Goal: Task Accomplishment & Management: Manage account settings

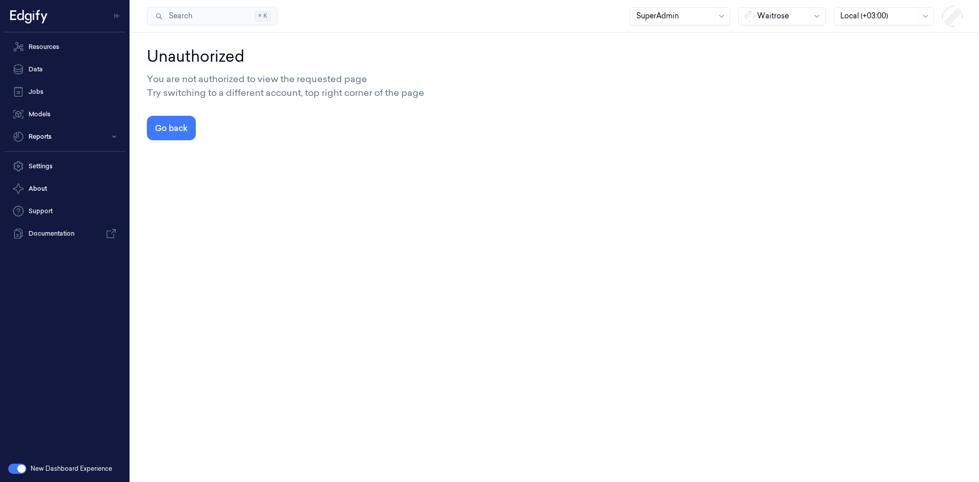
click at [806, 20] on div at bounding box center [782, 16] width 51 height 11
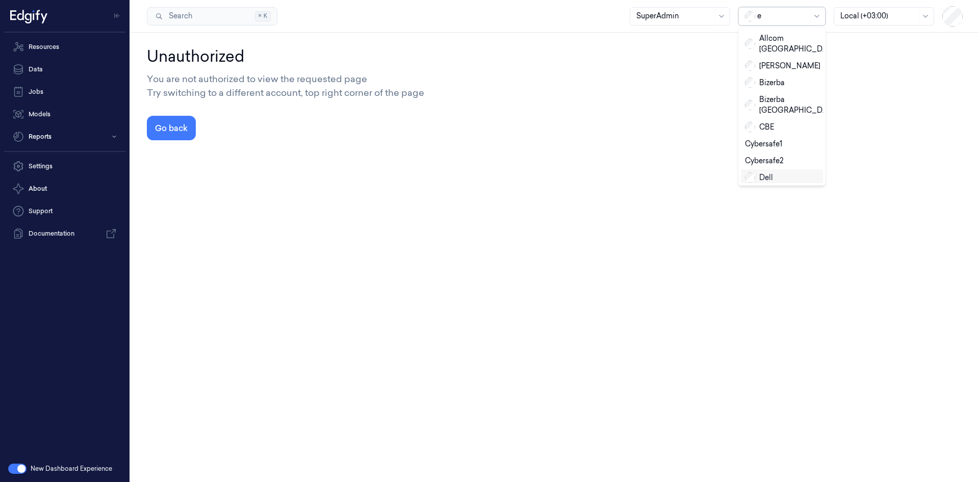
type input "ed"
click at [778, 40] on div "edgify" at bounding box center [763, 38] width 36 height 11
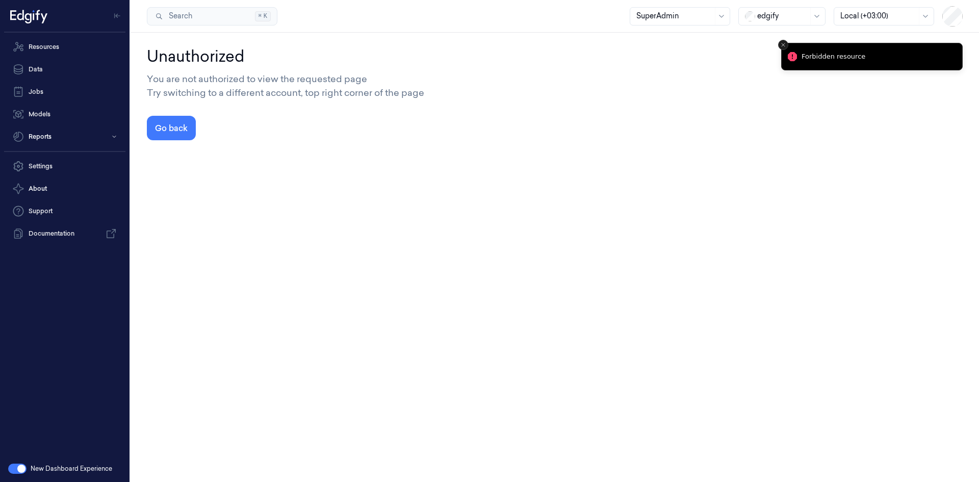
click at [786, 43] on icon "Close toast" at bounding box center [783, 45] width 6 height 6
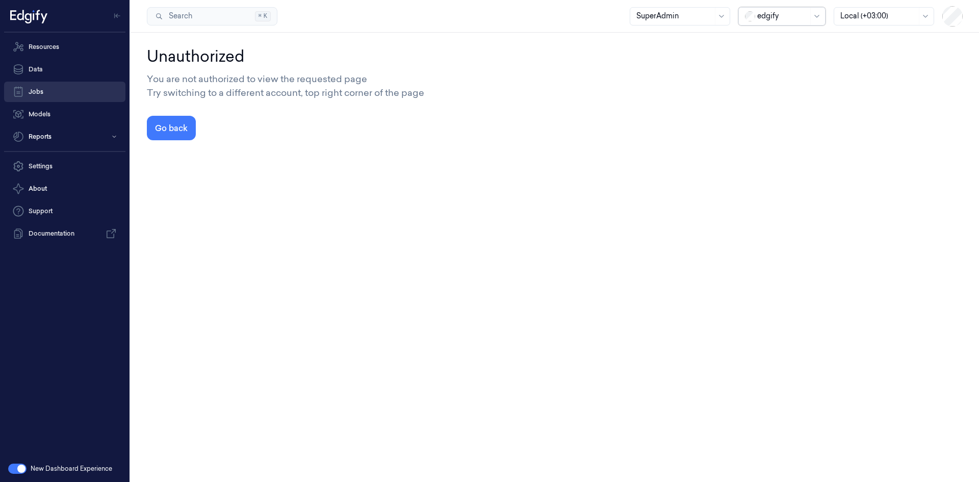
click at [171, 126] on button "Go back" at bounding box center [171, 128] width 49 height 24
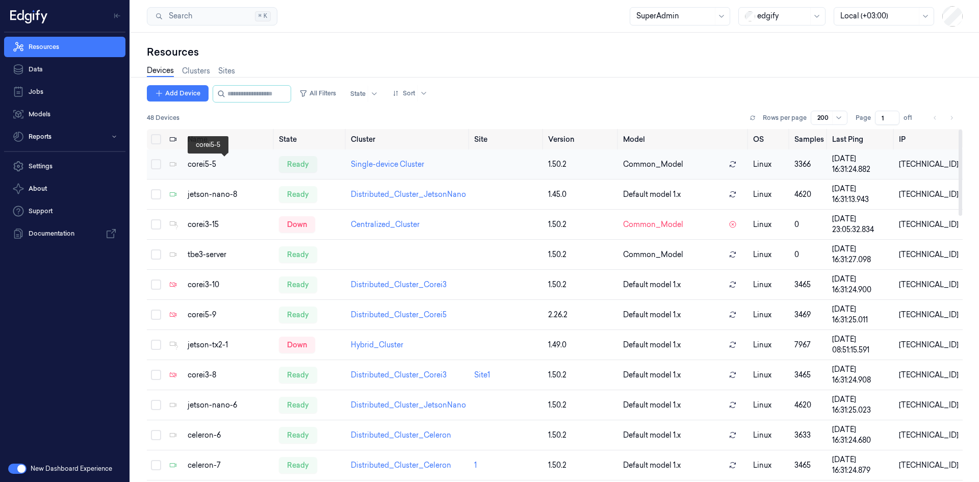
click at [214, 166] on div "corei5-5" at bounding box center [229, 164] width 83 height 11
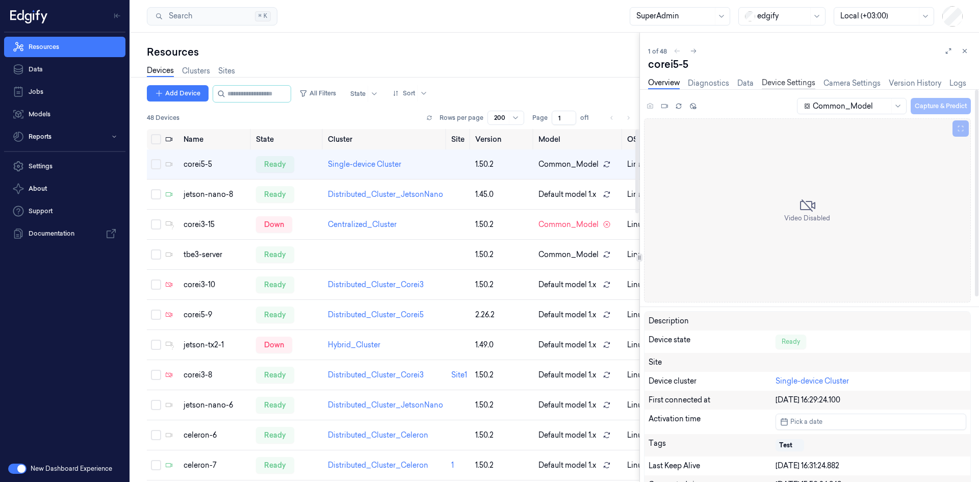
click at [775, 82] on link "Device Settings" at bounding box center [789, 83] width 54 height 12
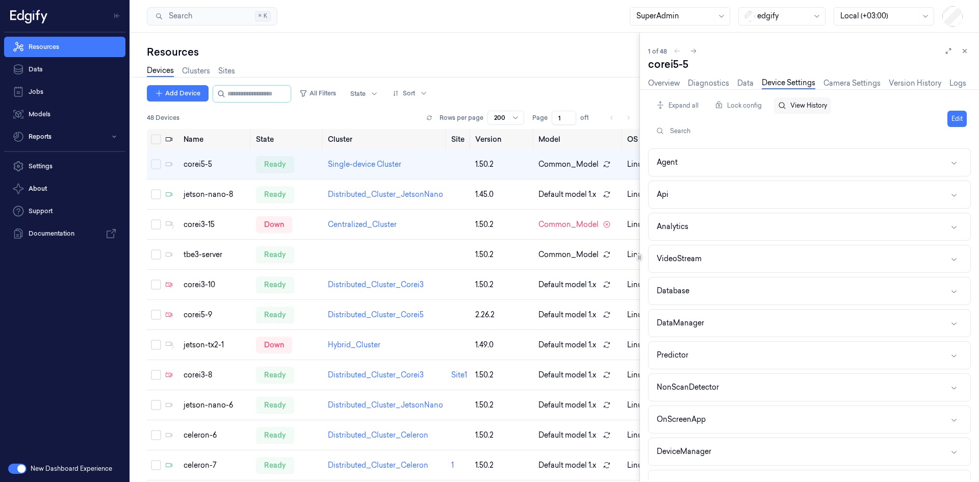
click at [794, 103] on button "View History" at bounding box center [802, 105] width 57 height 16
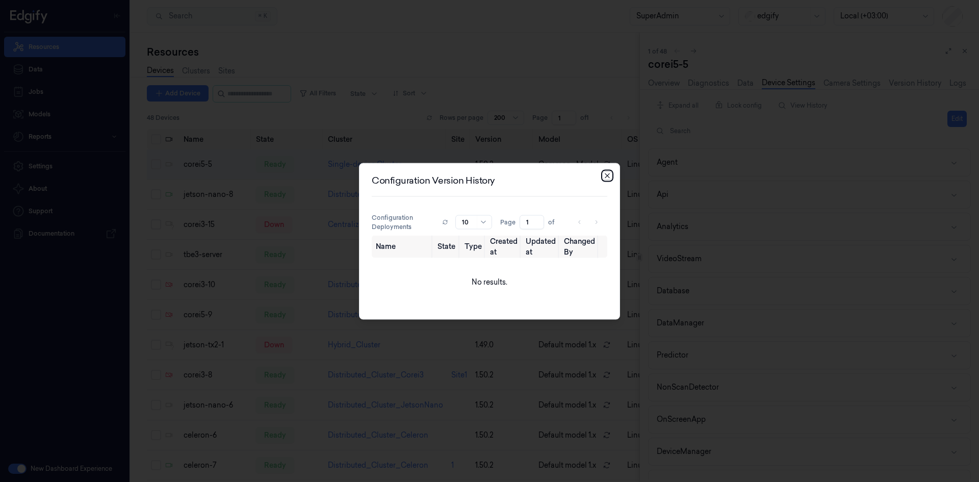
click at [605, 174] on icon "button" at bounding box center [607, 175] width 8 height 8
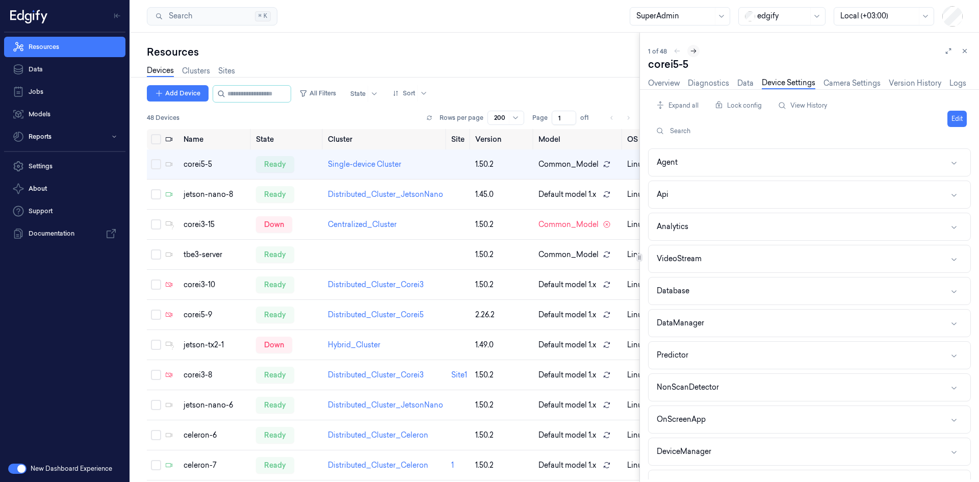
click at [691, 53] on icon at bounding box center [693, 50] width 7 height 7
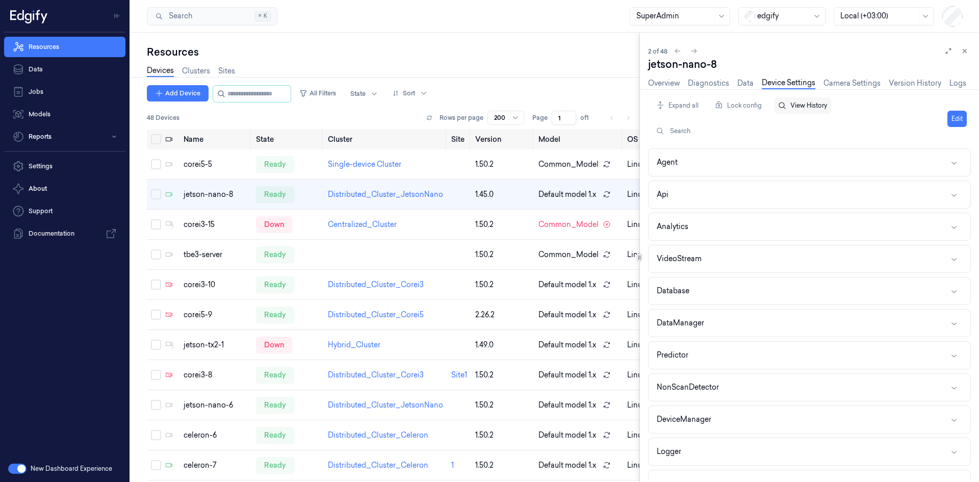
click at [802, 106] on button "View History" at bounding box center [802, 105] width 57 height 16
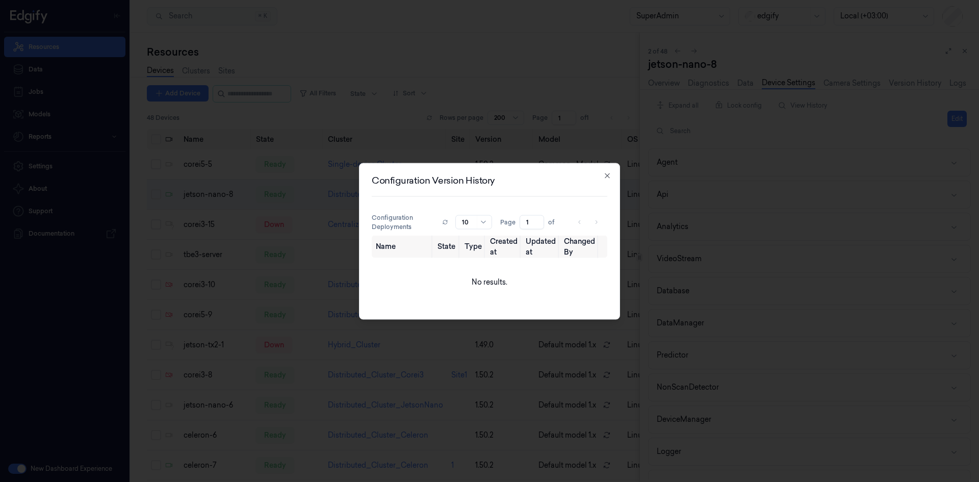
click at [761, 135] on div at bounding box center [489, 241] width 979 height 482
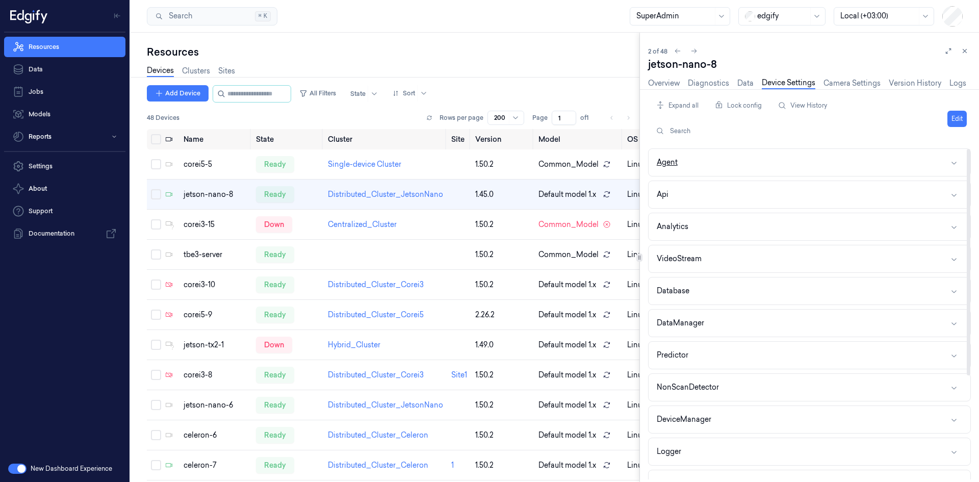
click at [844, 158] on button "Agent" at bounding box center [810, 162] width 322 height 27
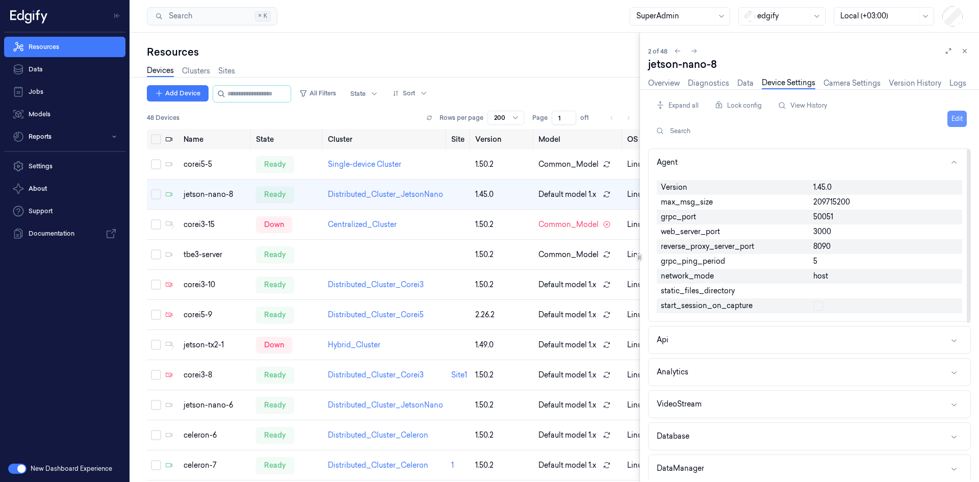
click at [952, 117] on button "Edit" at bounding box center [956, 119] width 19 height 16
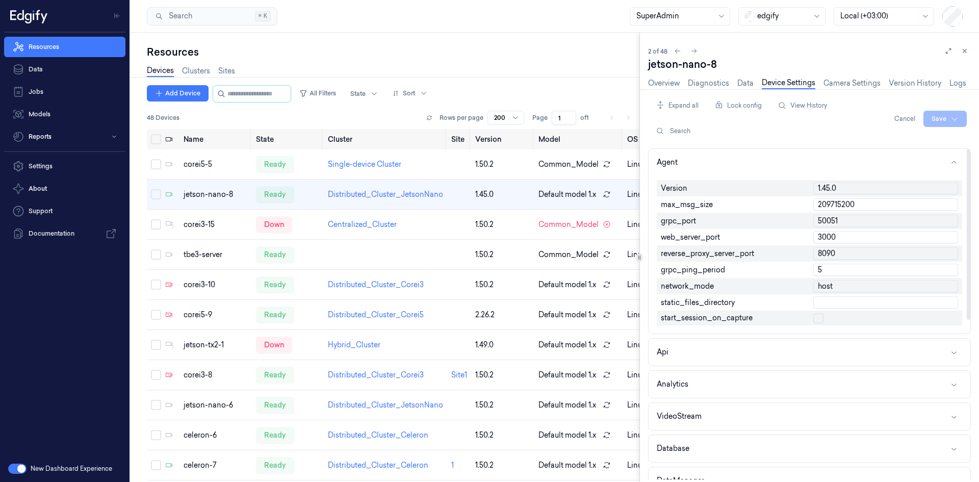
click at [817, 322] on button "button" at bounding box center [818, 318] width 10 height 10
click at [946, 115] on html "Resources Data Jobs Models Reports Settings About Support Documentation New Das…" at bounding box center [489, 241] width 979 height 482
click at [925, 137] on div "Save to this device" at bounding box center [918, 140] width 90 height 17
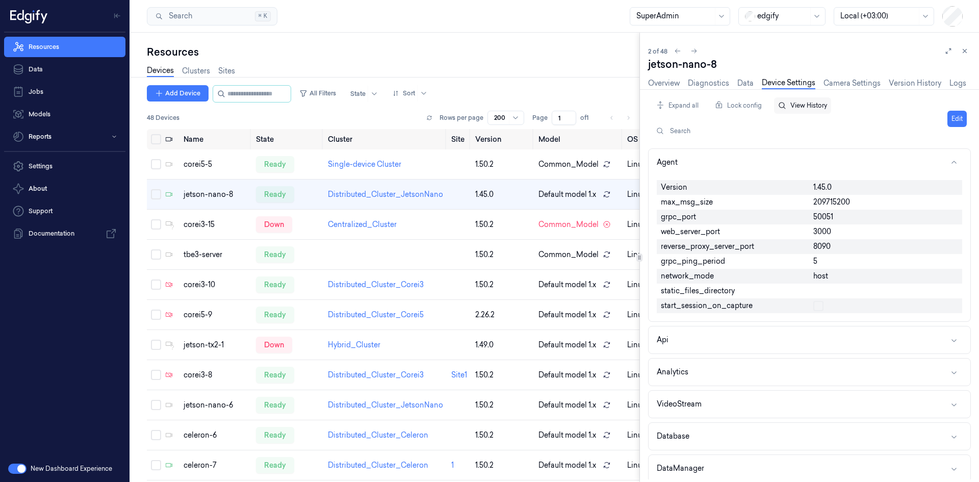
click at [806, 102] on button "View History" at bounding box center [802, 105] width 57 height 16
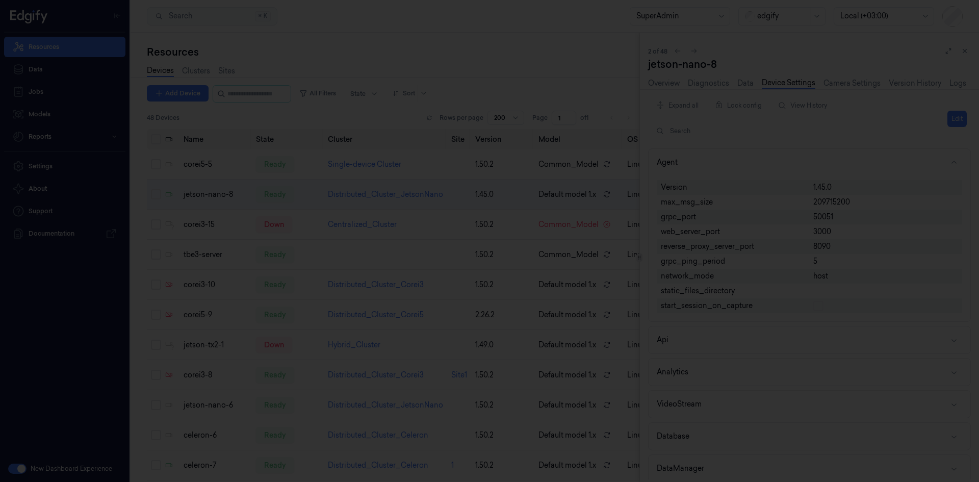
click at [907, 106] on div at bounding box center [489, 241] width 979 height 482
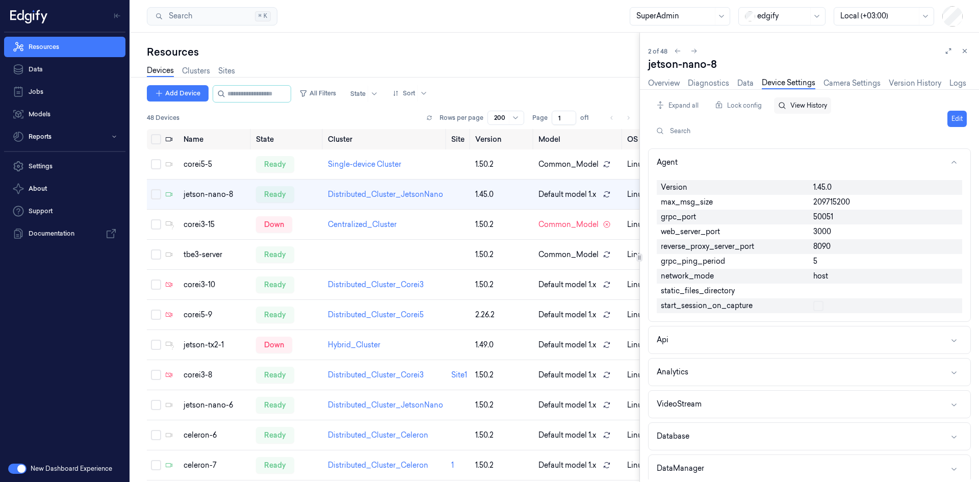
click at [811, 107] on button "View History" at bounding box center [802, 105] width 57 height 16
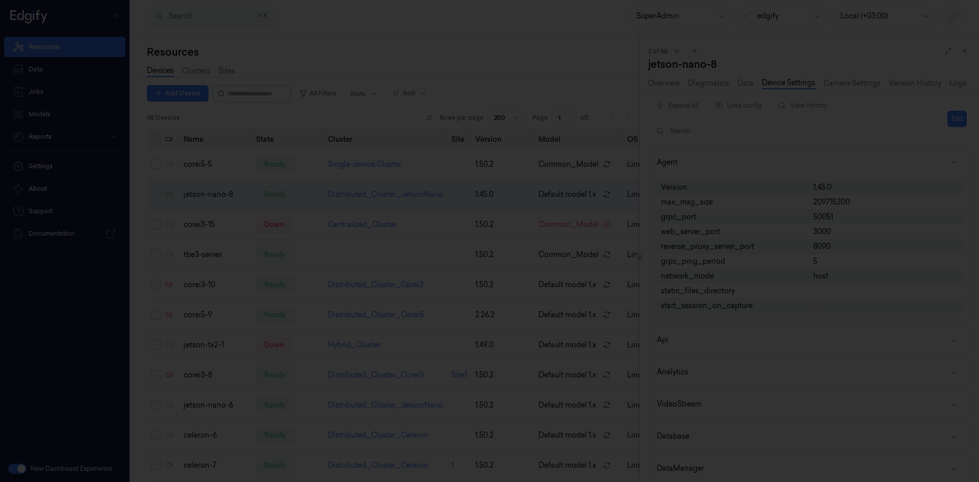
click at [832, 145] on div at bounding box center [489, 241] width 979 height 482
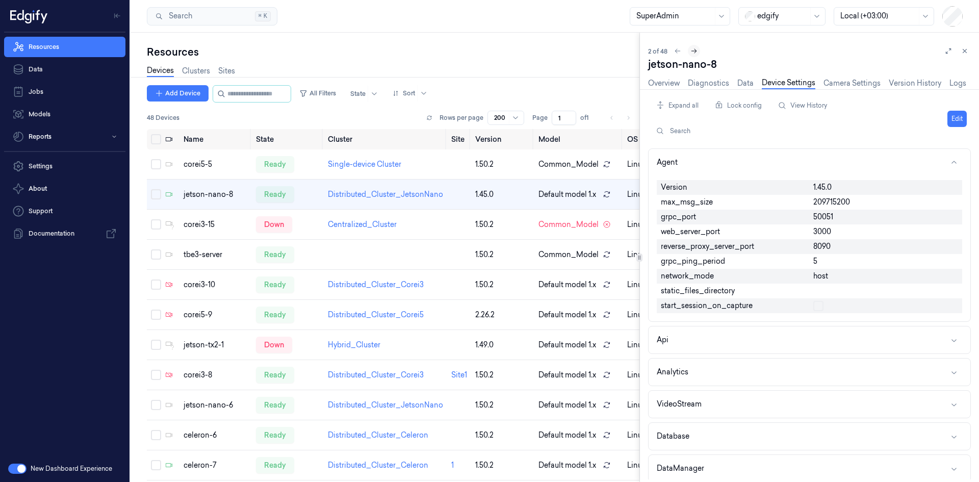
click at [697, 53] on icon at bounding box center [693, 50] width 7 height 7
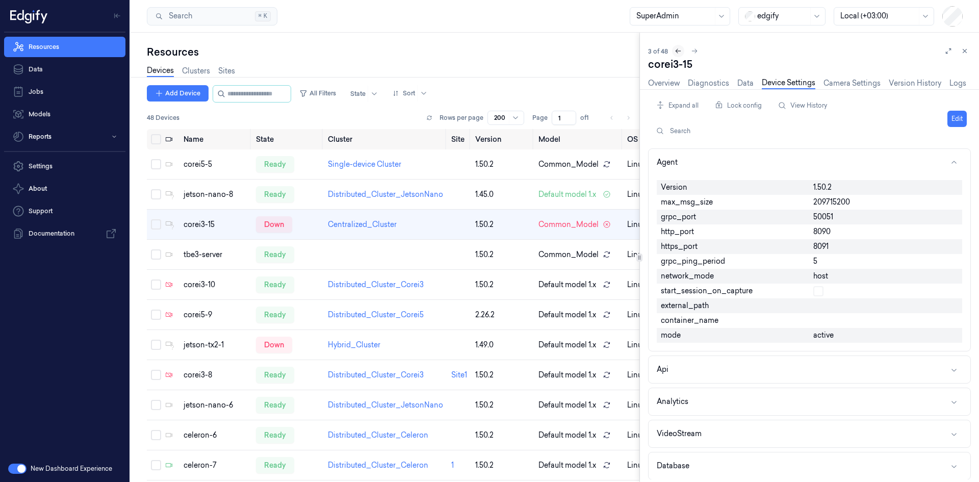
click at [677, 52] on icon at bounding box center [679, 51] width 6 height 5
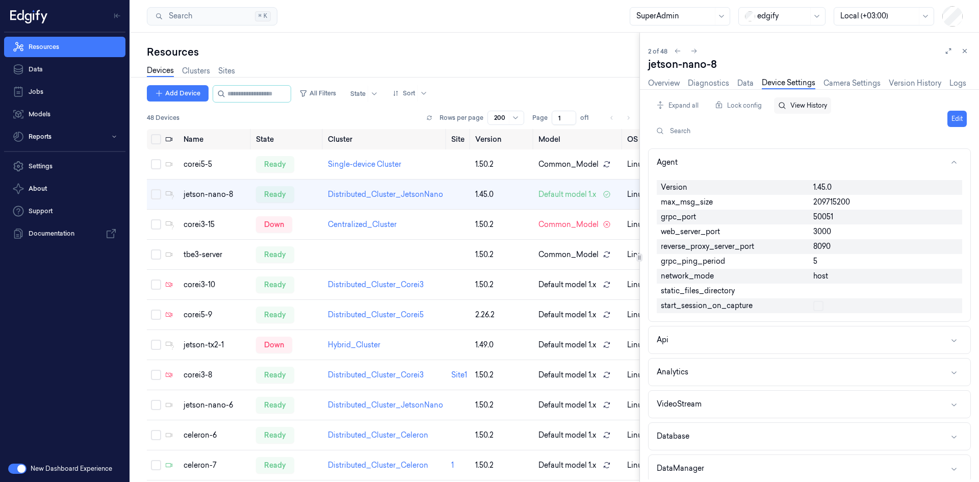
click at [797, 105] on button "View History" at bounding box center [802, 105] width 57 height 16
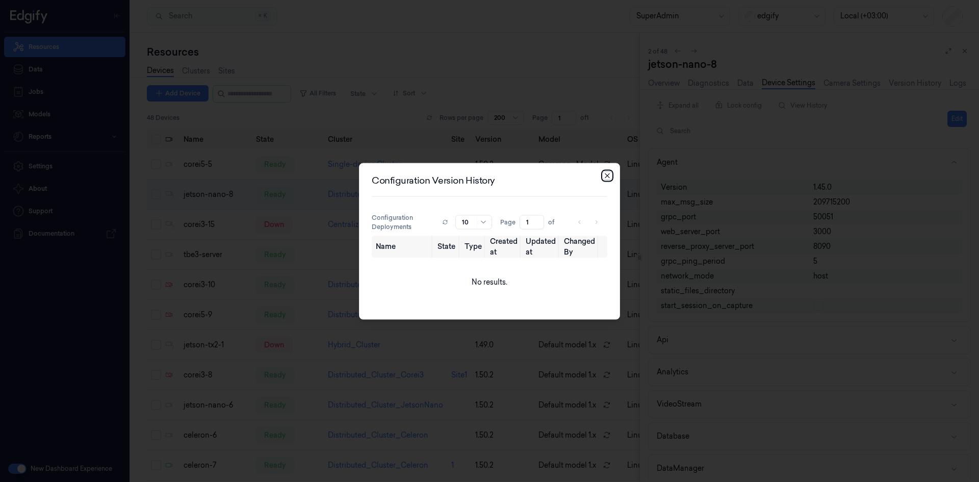
click at [607, 175] on icon "button" at bounding box center [607, 175] width 8 height 8
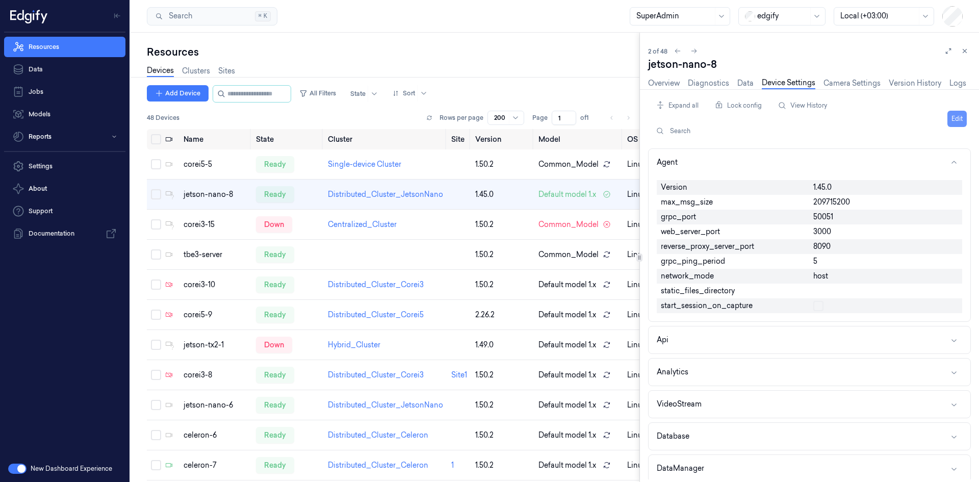
click at [961, 123] on button "Edit" at bounding box center [956, 119] width 19 height 16
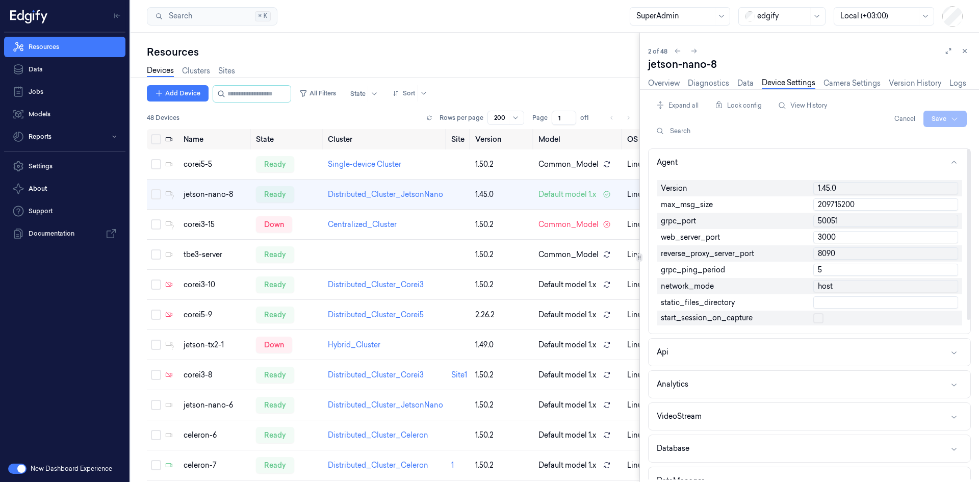
click at [818, 316] on button "button" at bounding box center [818, 318] width 10 height 10
click at [952, 117] on html "Resources Data Jobs Models Reports Settings About Support Documentation New Das…" at bounding box center [489, 241] width 979 height 482
click at [909, 138] on div "Save to this device" at bounding box center [918, 140] width 90 height 17
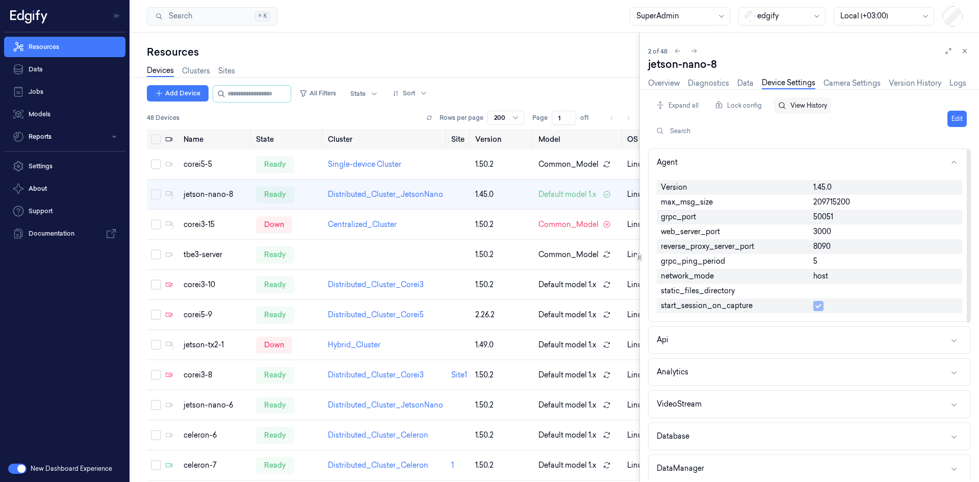
click at [811, 109] on button "View History" at bounding box center [802, 105] width 57 height 16
